Goal: Transaction & Acquisition: Purchase product/service

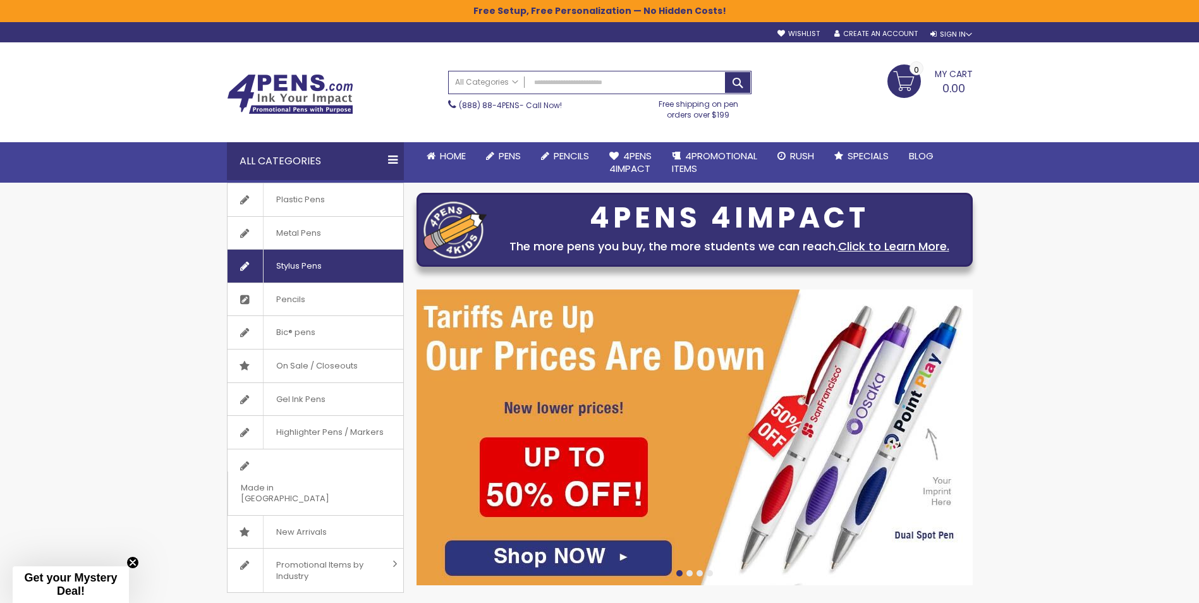
click at [350, 262] on link "Stylus Pens" at bounding box center [316, 266] width 176 height 33
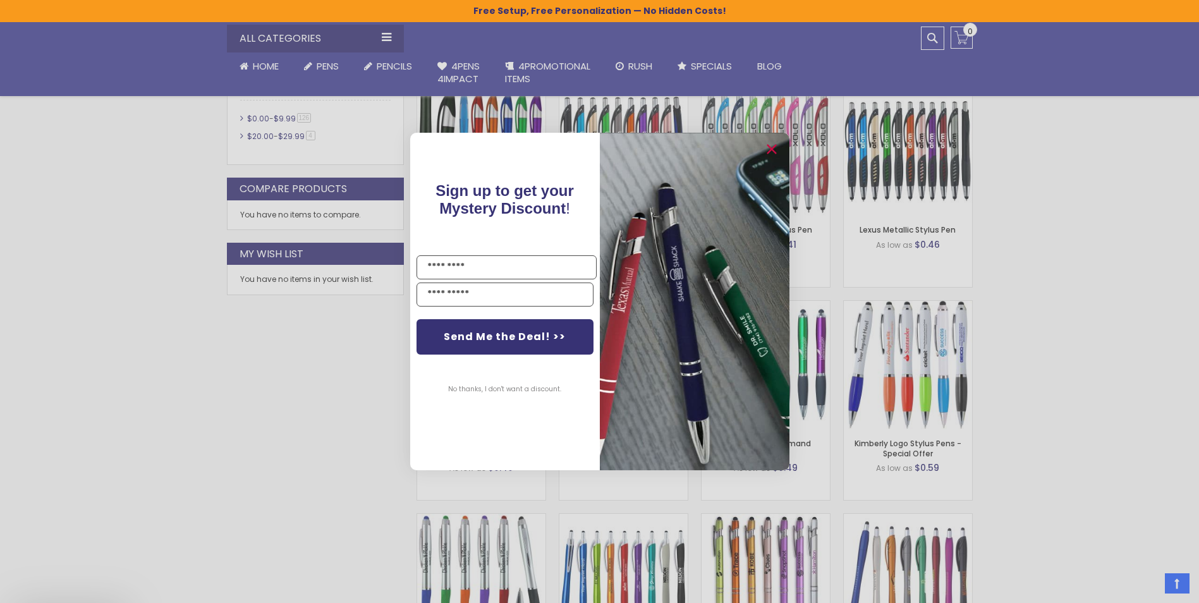
scroll to position [781, 0]
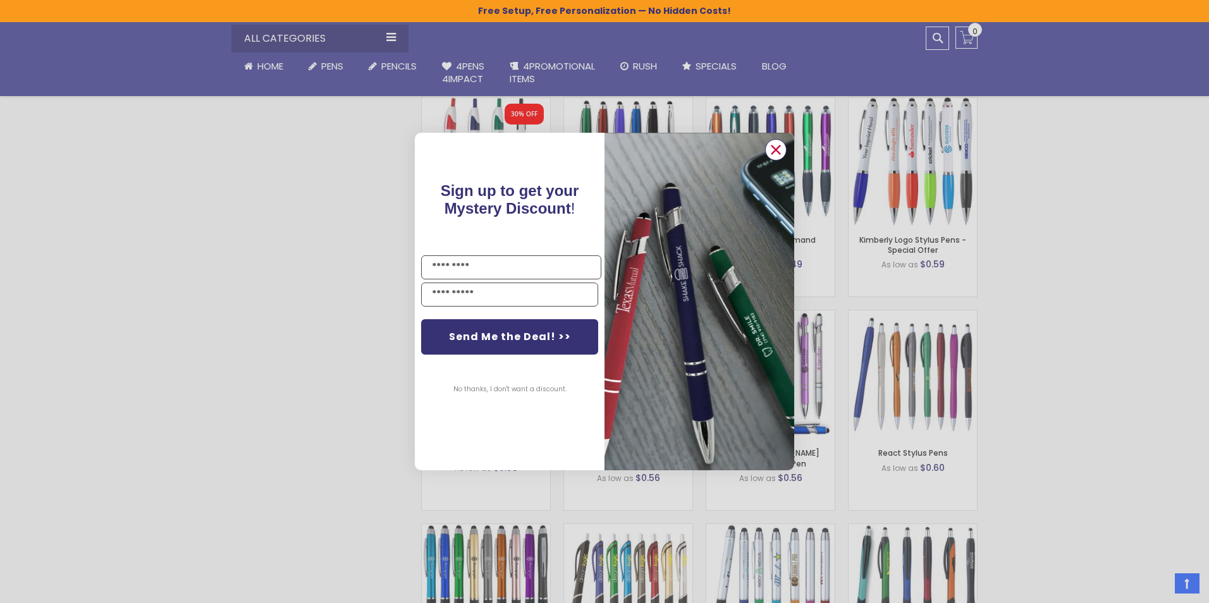
click at [774, 147] on circle "Close dialog" at bounding box center [775, 149] width 19 height 19
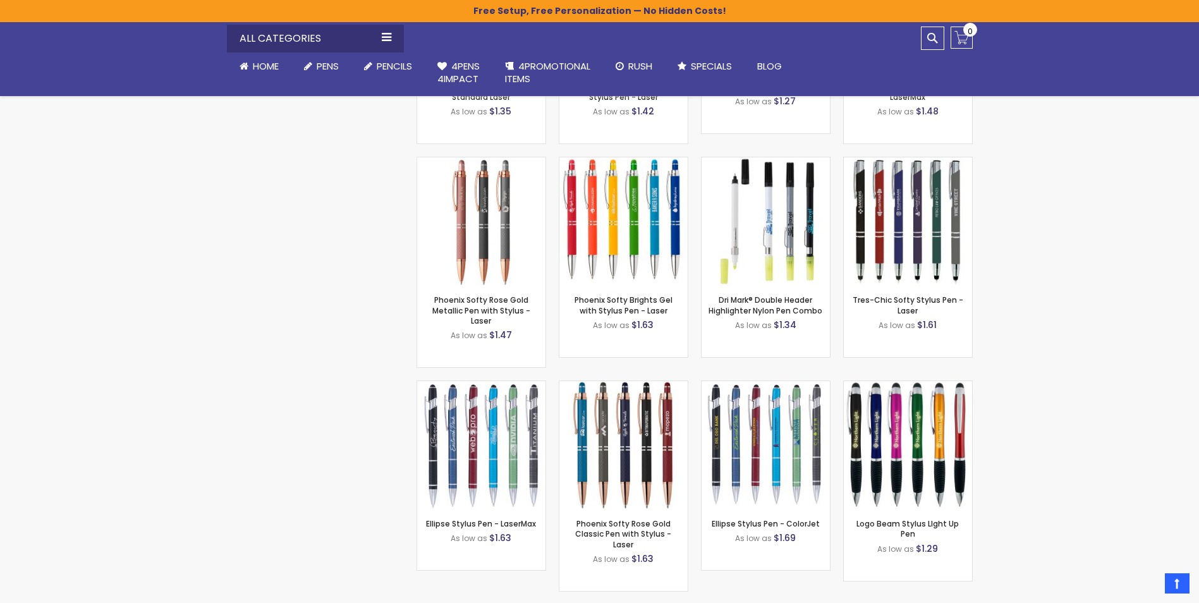
scroll to position [4384, 0]
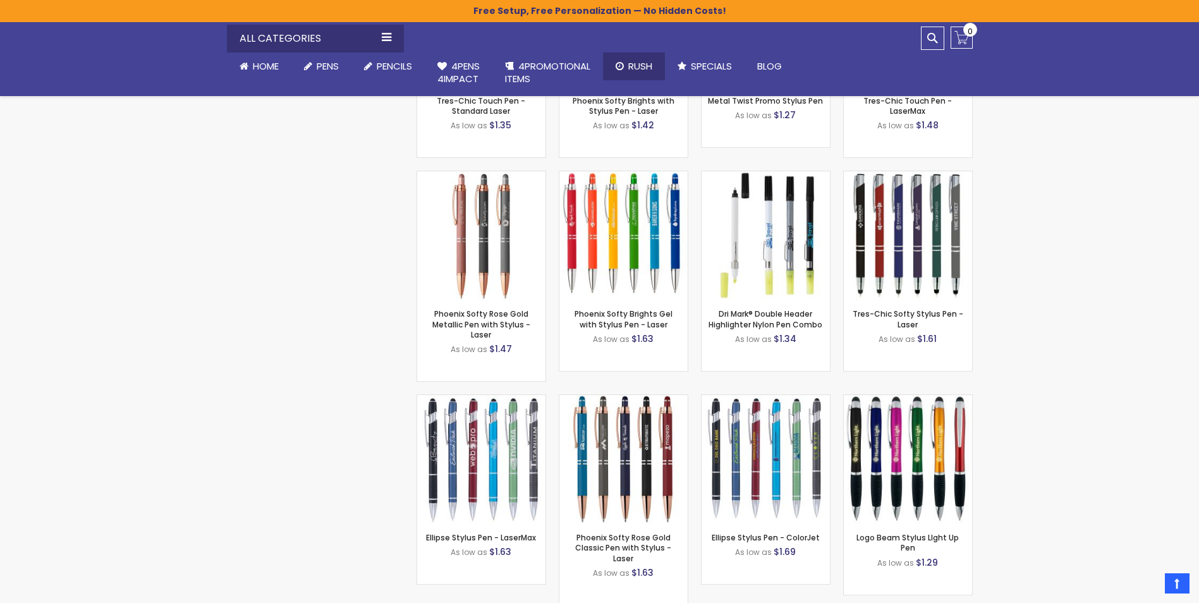
click at [633, 58] on link "Rush" at bounding box center [634, 66] width 62 height 28
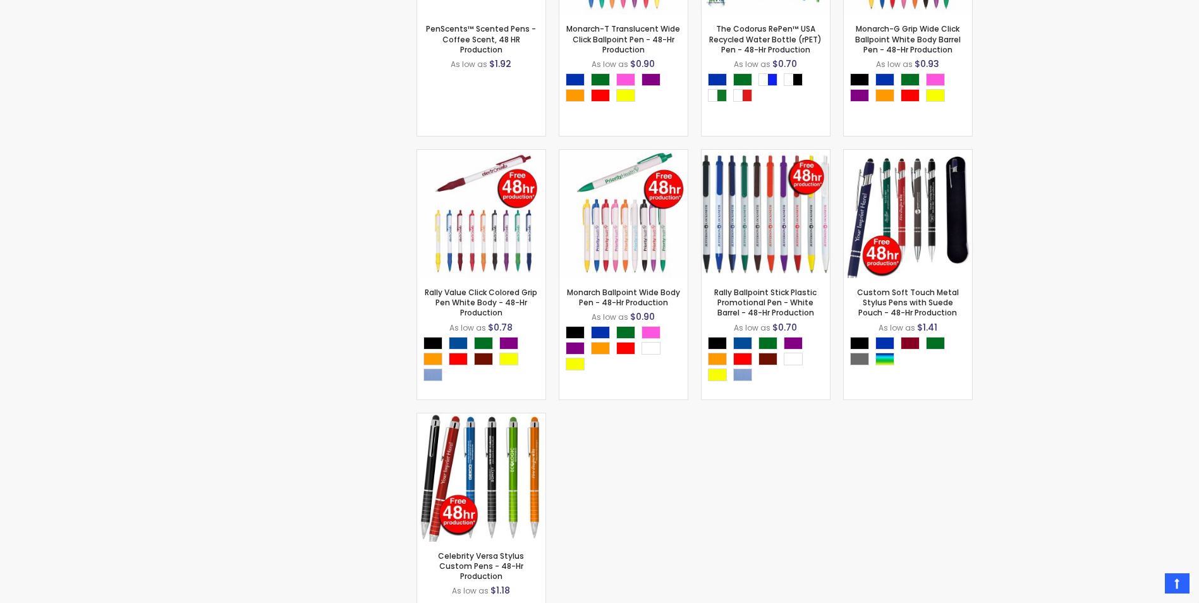
scroll to position [1075, 0]
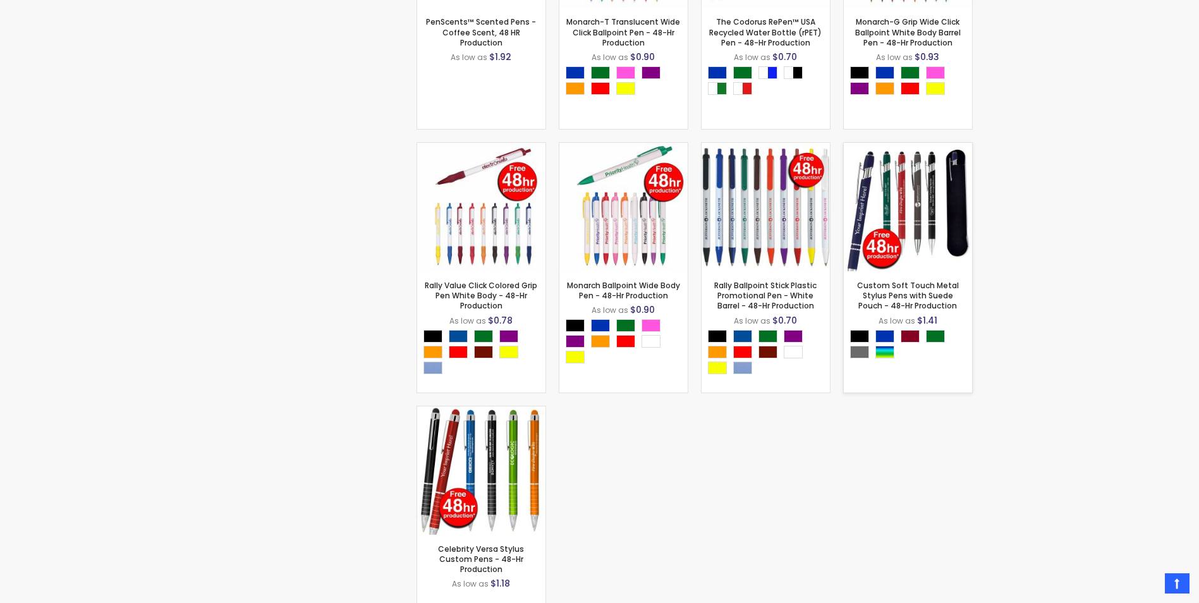
click at [914, 233] on img at bounding box center [908, 207] width 128 height 128
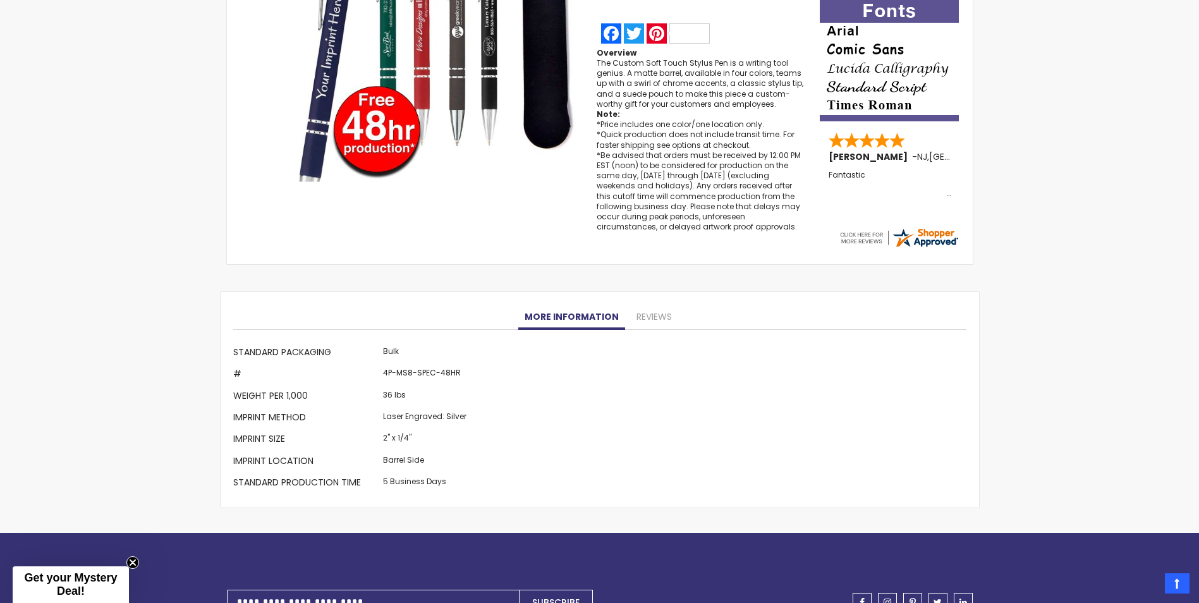
scroll to position [379, 0]
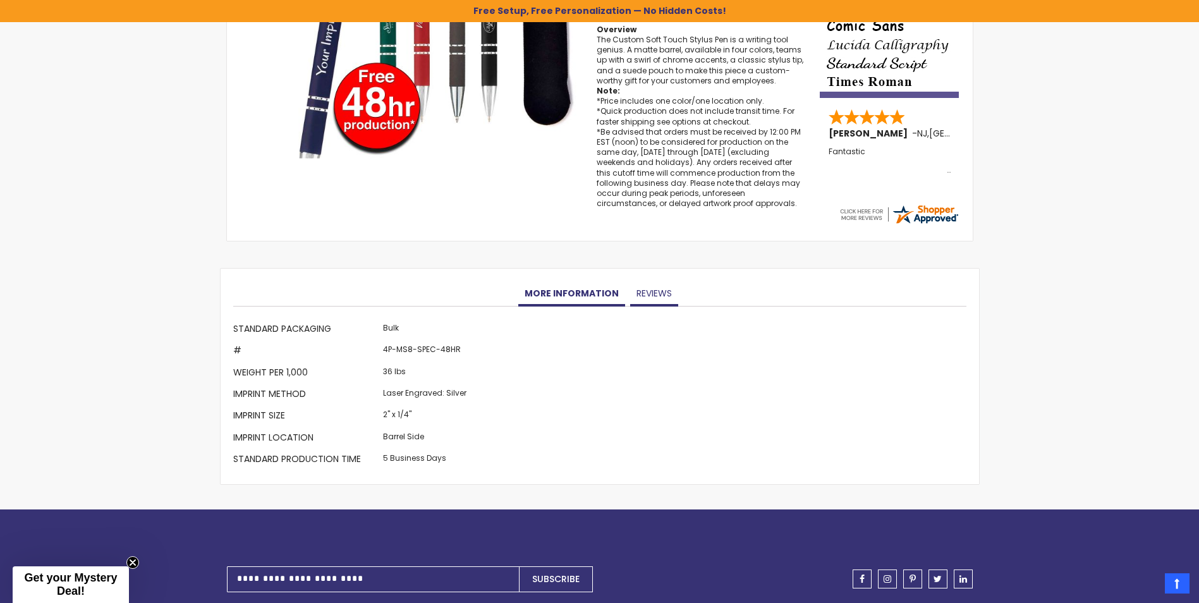
click at [649, 296] on link "Reviews" at bounding box center [654, 293] width 48 height 25
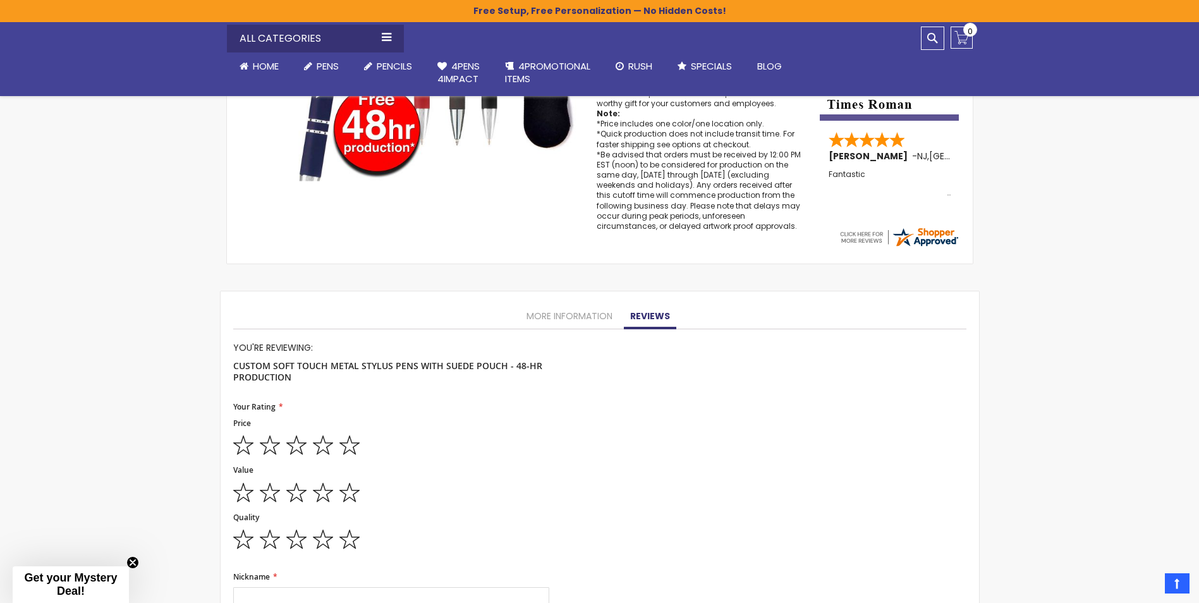
scroll to position [345, 0]
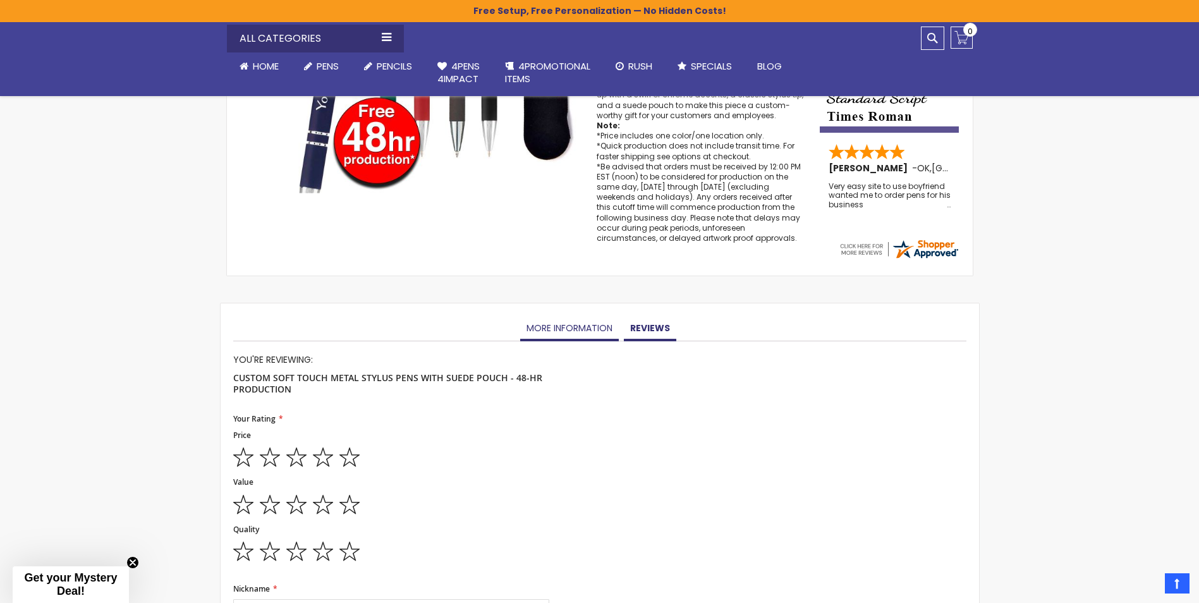
click at [573, 321] on link "More Information" at bounding box center [569, 328] width 99 height 25
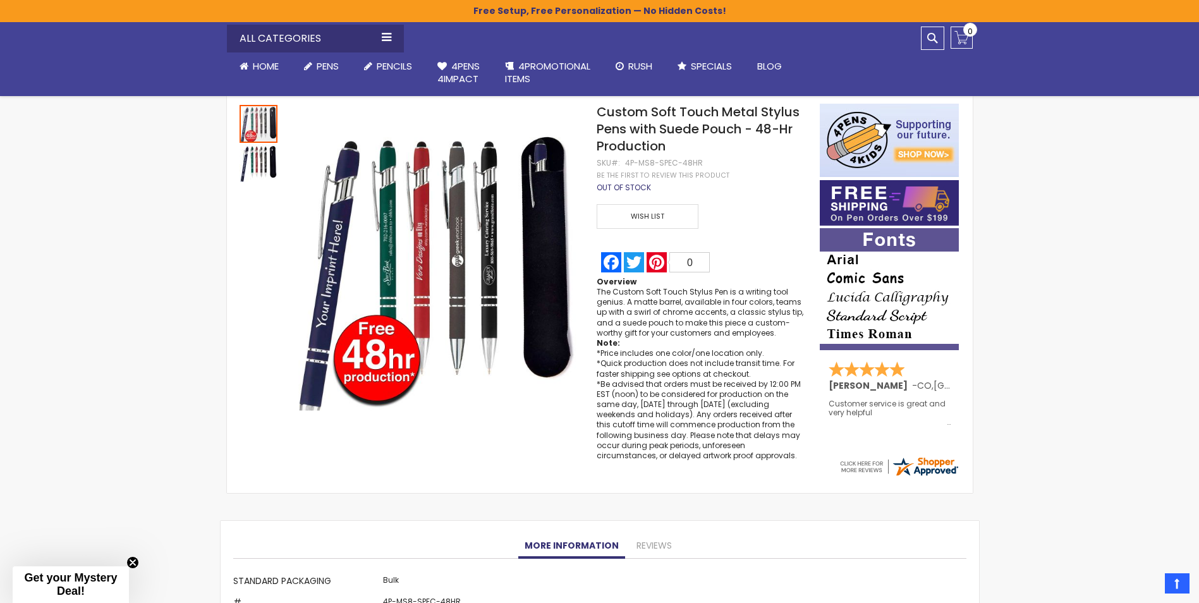
scroll to position [28, 0]
